Goal: Task Accomplishment & Management: Manage account settings

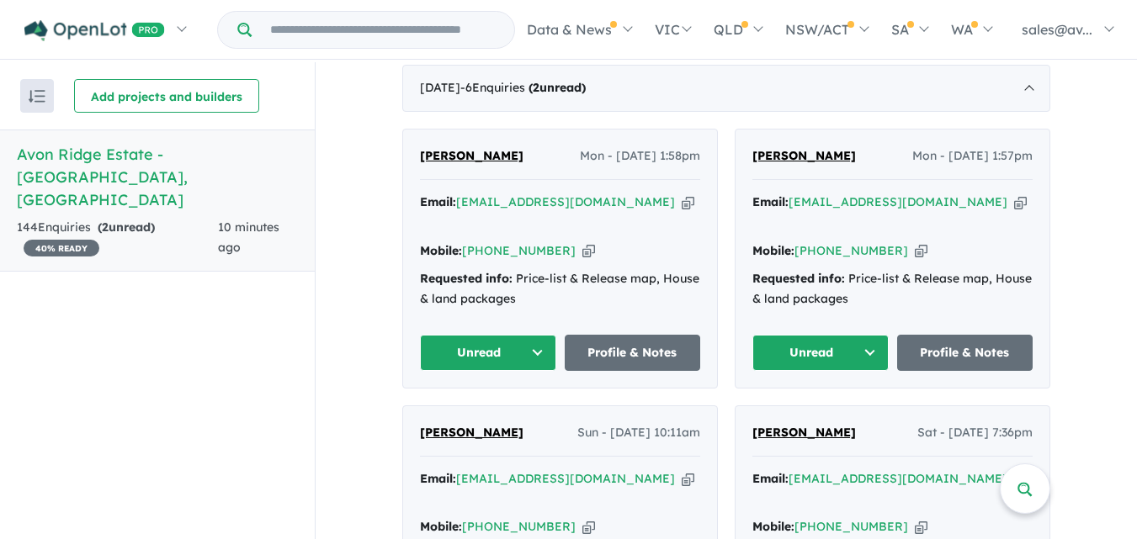
scroll to position [603, 0]
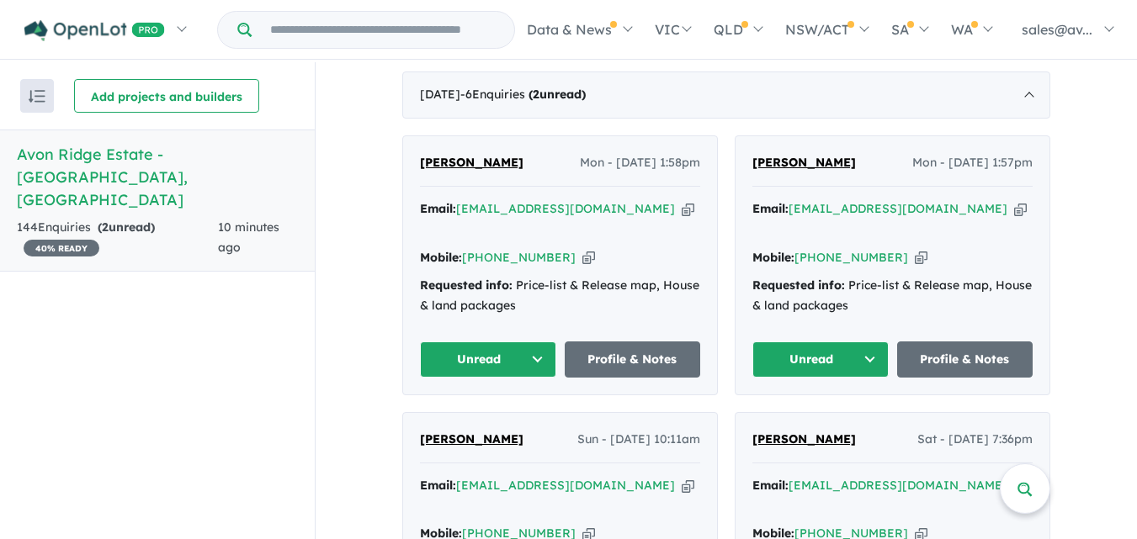
click at [863, 342] on button "Unread" at bounding box center [820, 360] width 136 height 36
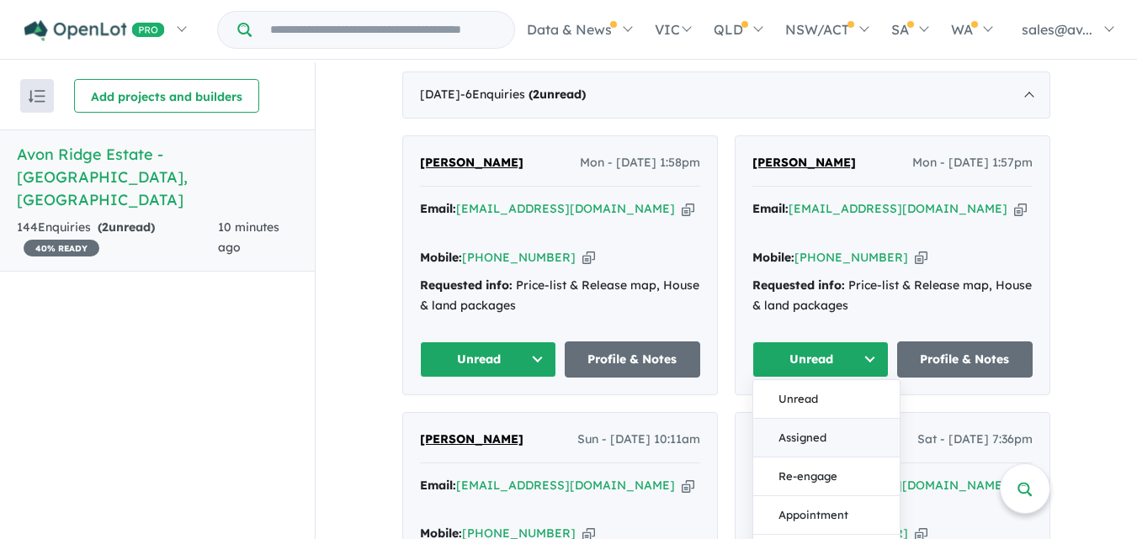
click at [799, 419] on button "Assigned" at bounding box center [826, 438] width 146 height 39
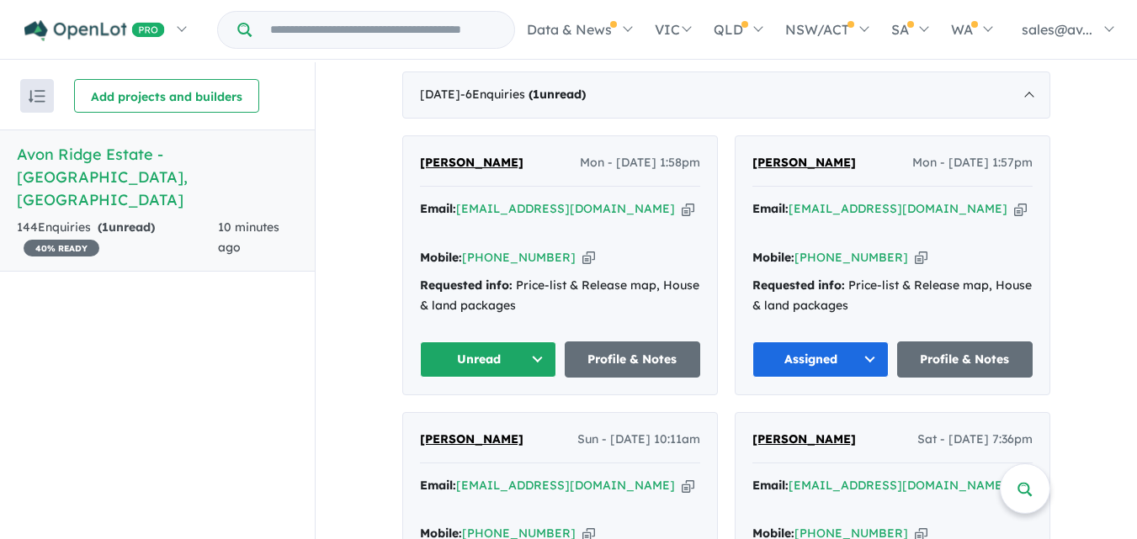
click at [529, 342] on button "Unread" at bounding box center [488, 360] width 136 height 36
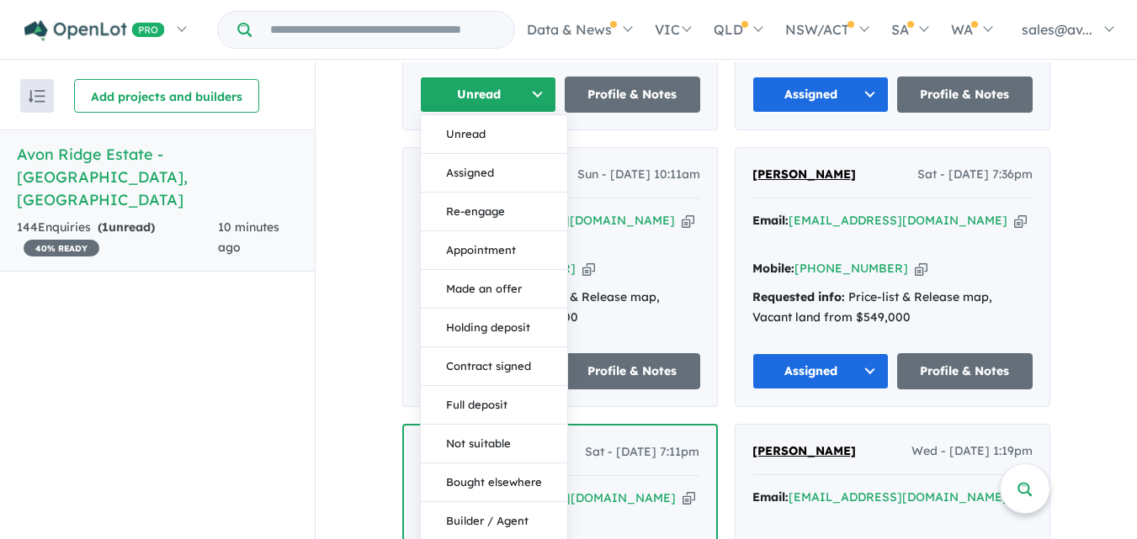
scroll to position [1026, 0]
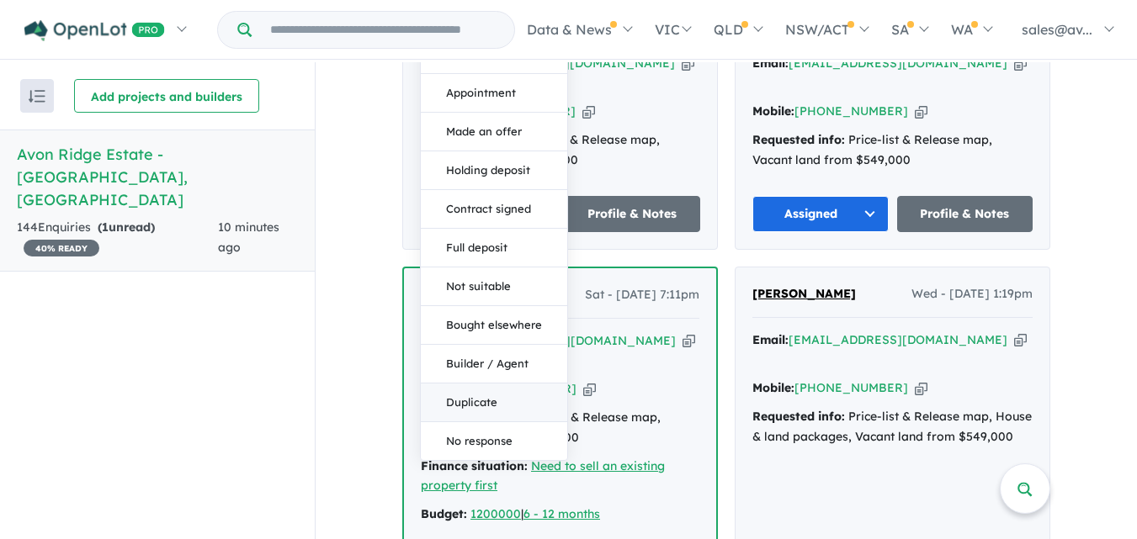
click at [484, 387] on button "Duplicate" at bounding box center [494, 403] width 146 height 39
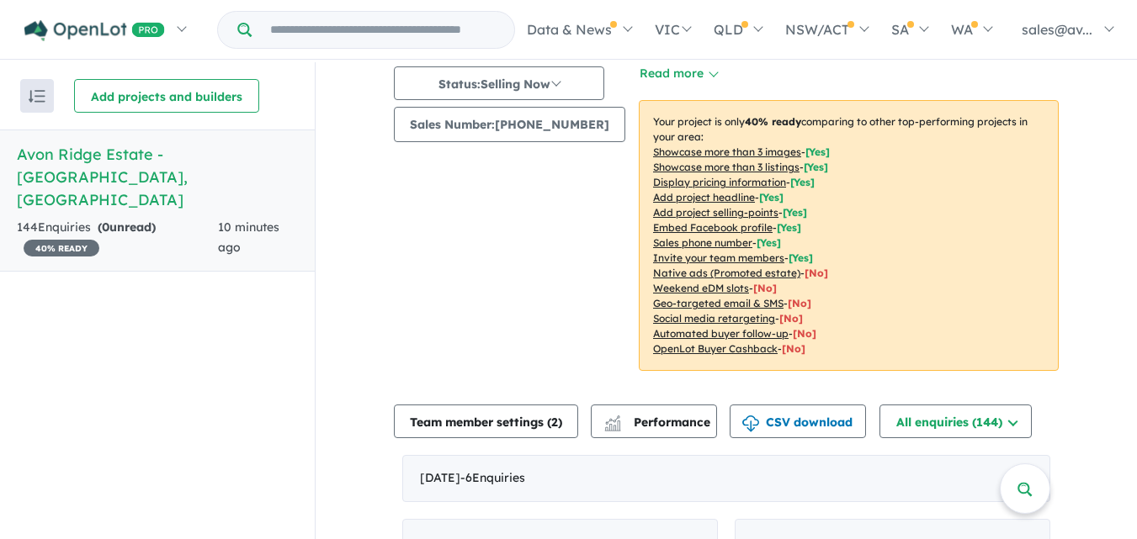
scroll to position [19, 0]
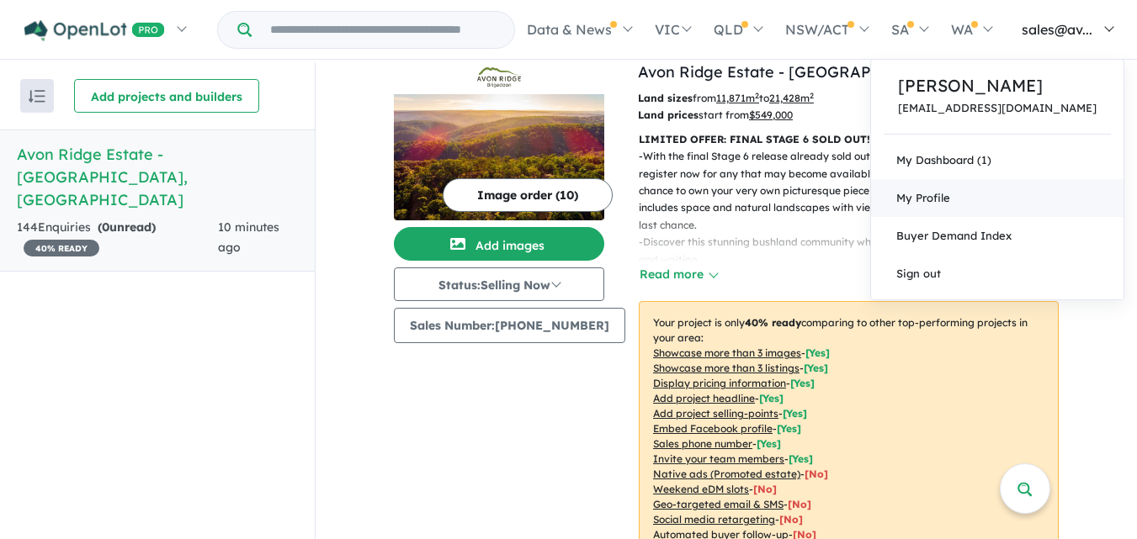
click at [950, 202] on span "My Profile" at bounding box center [923, 197] width 54 height 13
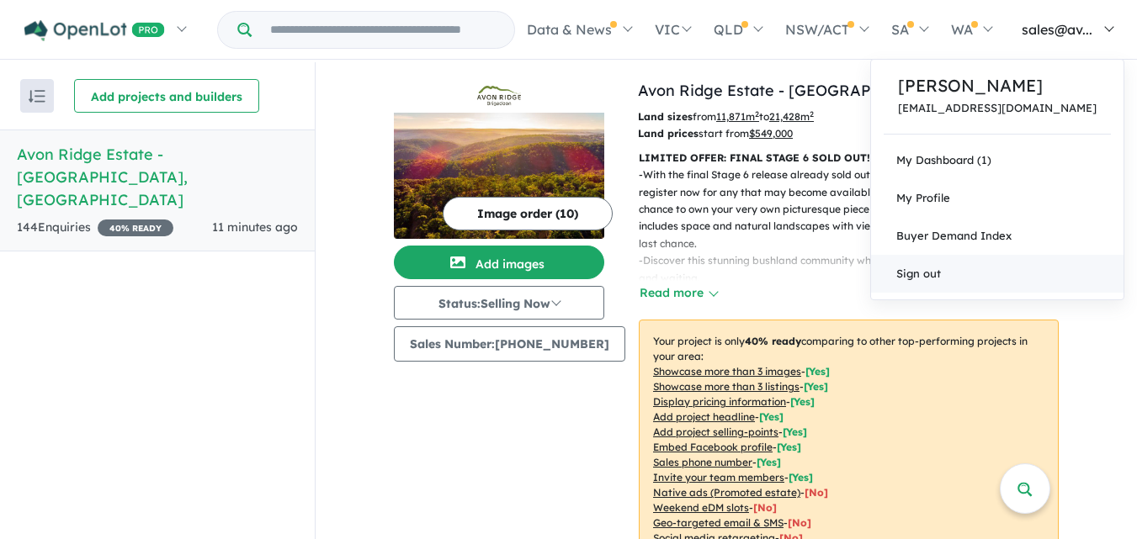
click at [989, 274] on link "Sign out" at bounding box center [997, 274] width 252 height 38
